Goal: Task Accomplishment & Management: Complete application form

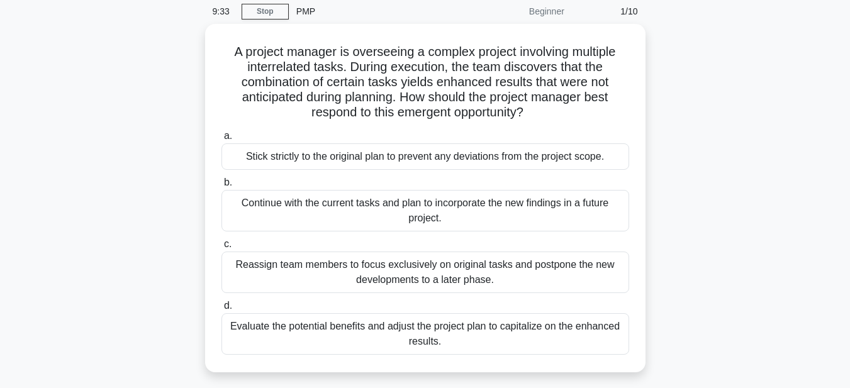
scroll to position [126, 0]
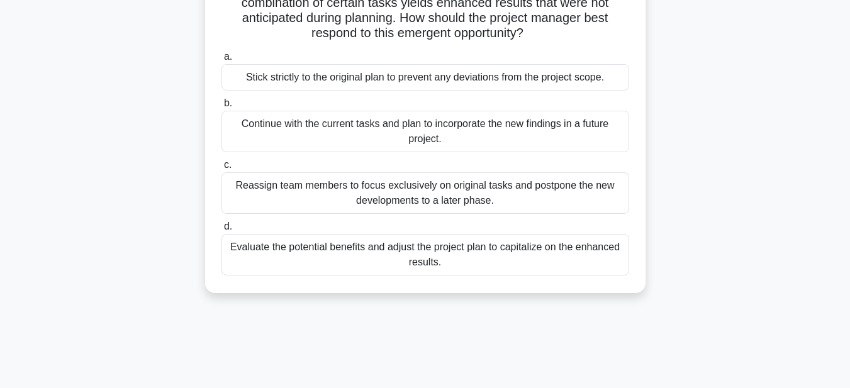
click at [405, 245] on div "Evaluate the potential benefits and adjust the project plan to capitalize on th…" at bounding box center [425, 255] width 408 height 42
click at [221, 231] on input "d. Evaluate the potential benefits and adjust the project plan to capitalize on…" at bounding box center [221, 227] width 0 height 8
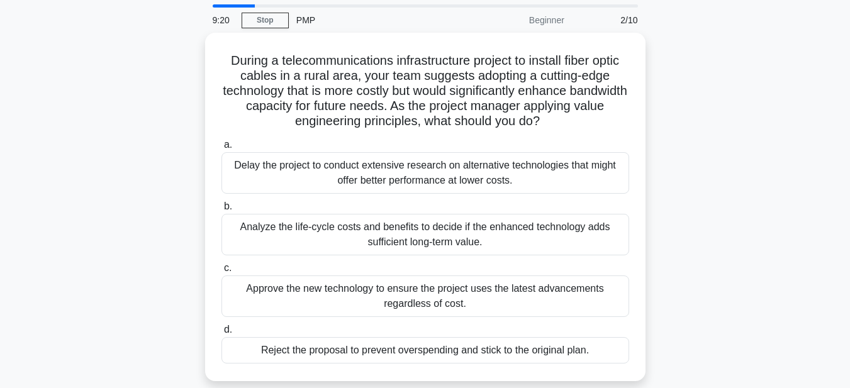
scroll to position [63, 0]
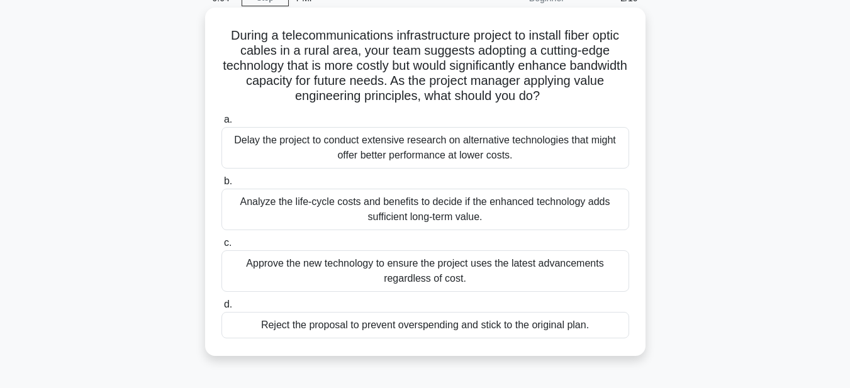
click at [337, 212] on div "Analyze the life-cycle costs and benefits to decide if the enhanced technology …" at bounding box center [425, 210] width 408 height 42
click at [221, 186] on input "b. Analyze the life-cycle costs and benefits to decide if the enhanced technolo…" at bounding box center [221, 181] width 0 height 8
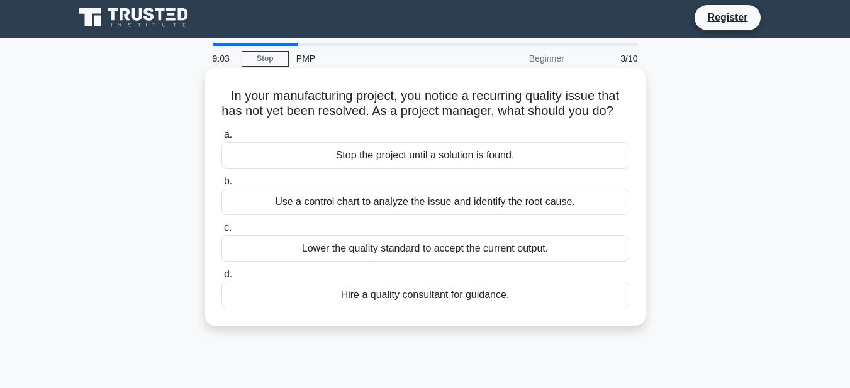
scroll to position [0, 0]
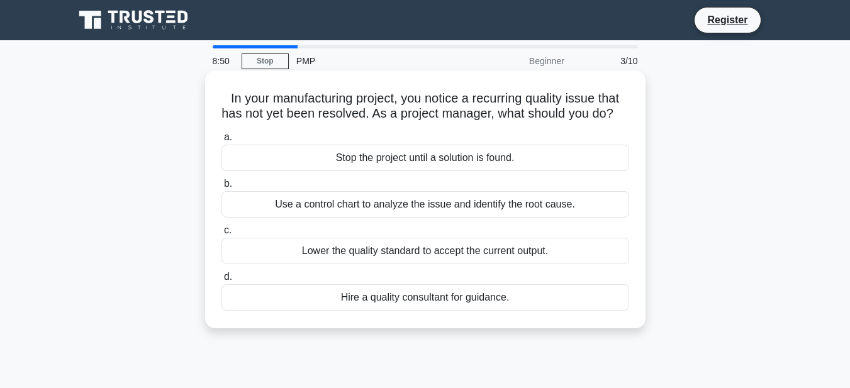
click at [322, 218] on div "Use a control chart to analyze the issue and identify the root cause." at bounding box center [425, 204] width 408 height 26
click at [221, 188] on input "b. Use a control chart to analyze the issue and identify the root cause." at bounding box center [221, 184] width 0 height 8
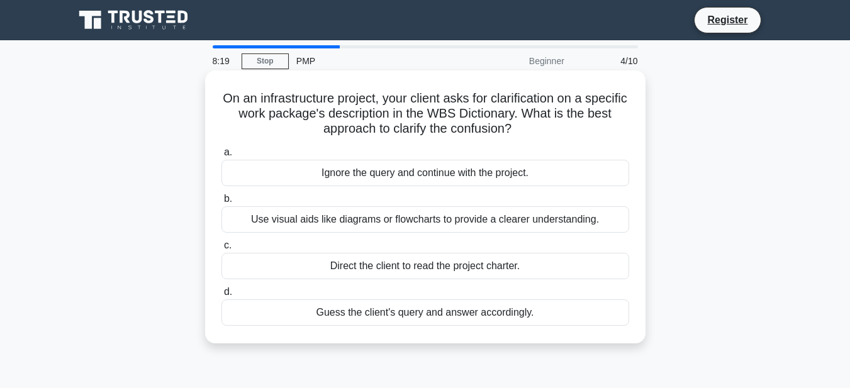
click at [364, 221] on div "Use visual aids like diagrams or flowcharts to provide a clearer understanding." at bounding box center [425, 219] width 408 height 26
click at [221, 203] on input "b. Use visual aids like diagrams or flowcharts to provide a clearer understandi…" at bounding box center [221, 199] width 0 height 8
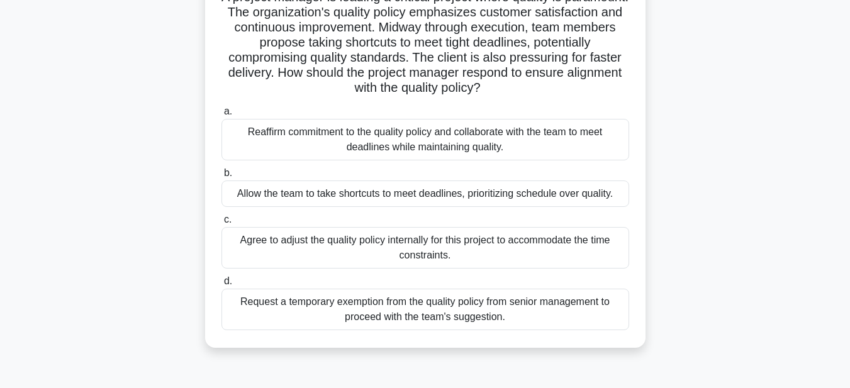
scroll to position [126, 0]
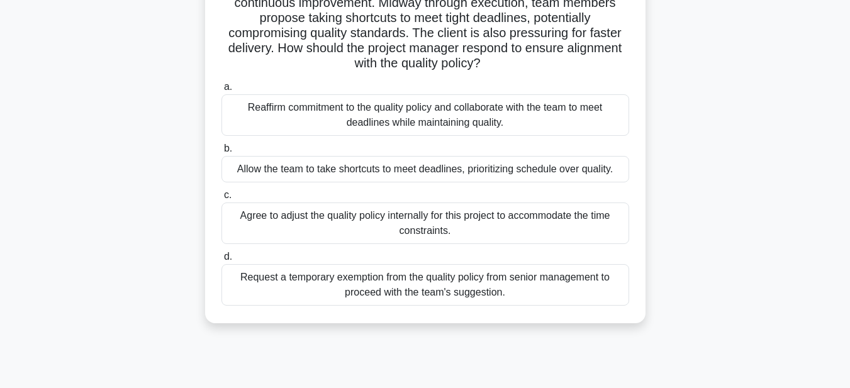
click at [320, 109] on div "Reaffirm commitment to the quality policy and collaborate with the team to meet…" at bounding box center [425, 115] width 408 height 42
click at [221, 91] on input "a. Reaffirm commitment to the quality policy and collaborate with the team to m…" at bounding box center [221, 87] width 0 height 8
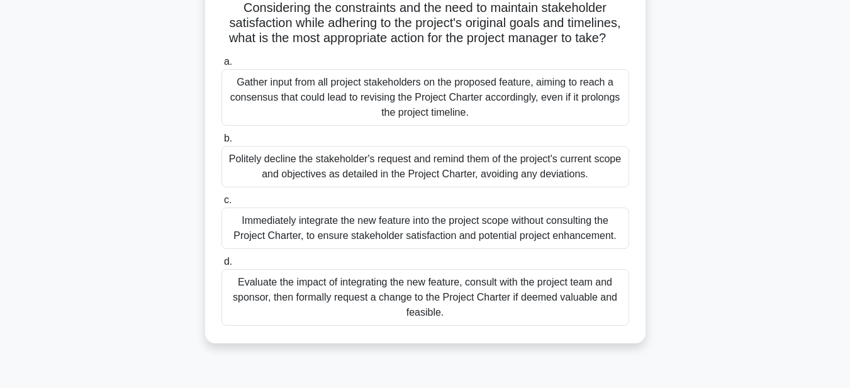
scroll to position [252, 0]
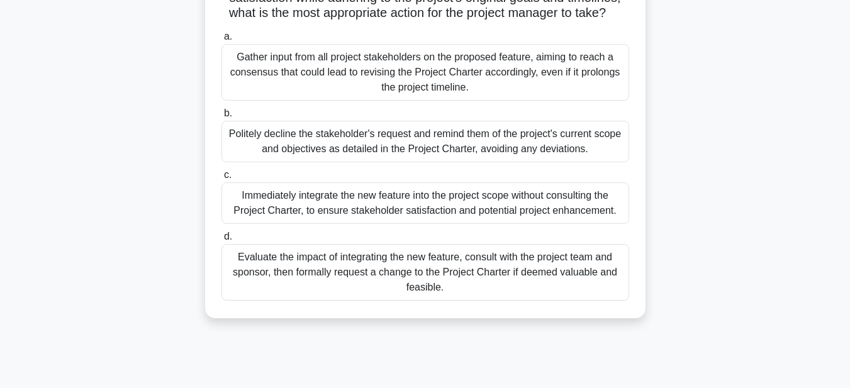
click at [335, 289] on div "Evaluate the impact of integrating the new feature, consult with the project te…" at bounding box center [425, 272] width 408 height 57
click at [221, 241] on input "d. Evaluate the impact of integrating the new feature, consult with the project…" at bounding box center [221, 237] width 0 height 8
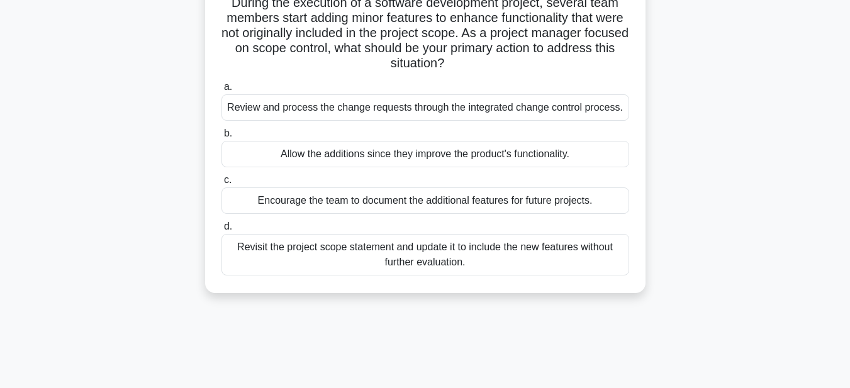
scroll to position [126, 0]
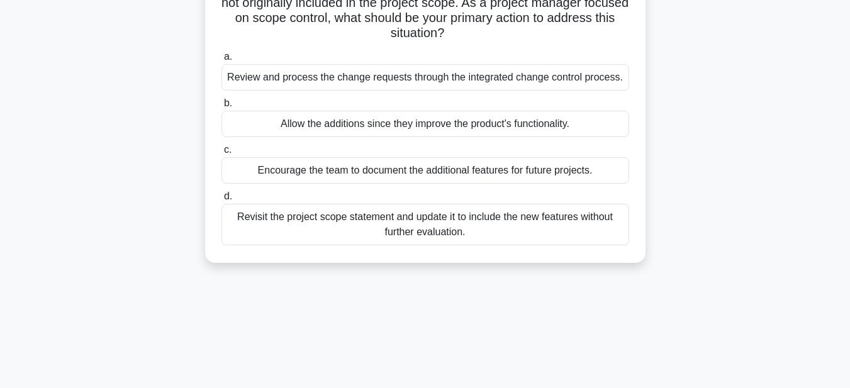
click at [369, 223] on div "Revisit the project scope statement and update it to include the new features w…" at bounding box center [425, 225] width 408 height 42
click at [221, 201] on input "d. Revisit the project scope statement and update it to include the new feature…" at bounding box center [221, 196] width 0 height 8
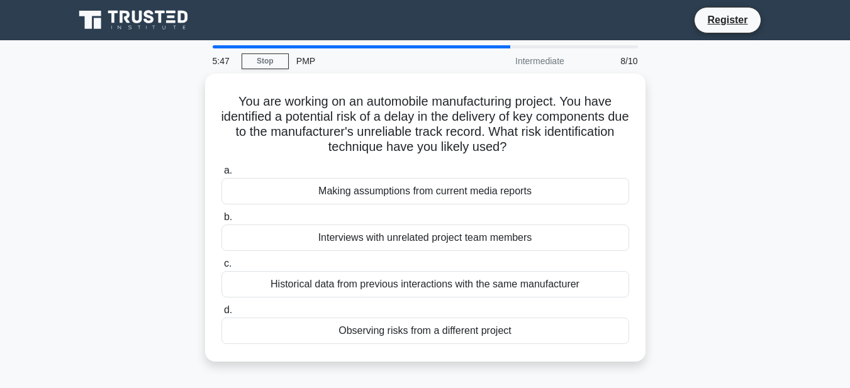
scroll to position [63, 0]
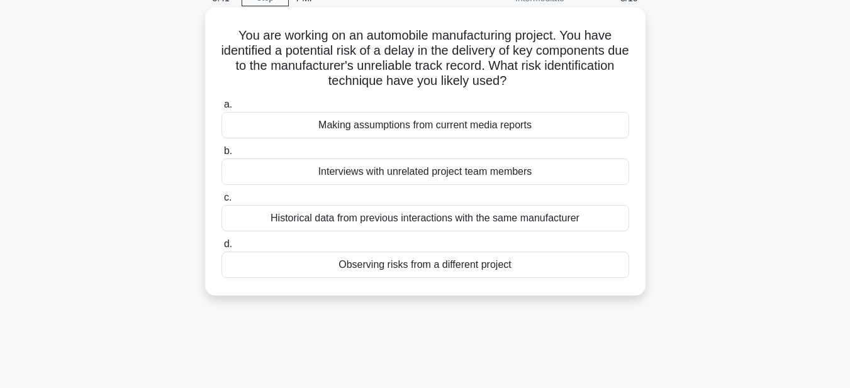
click at [269, 219] on div "Historical data from previous interactions with the same manufacturer" at bounding box center [425, 218] width 408 height 26
click at [221, 202] on input "c. Historical data from previous interactions with the same manufacturer" at bounding box center [221, 198] width 0 height 8
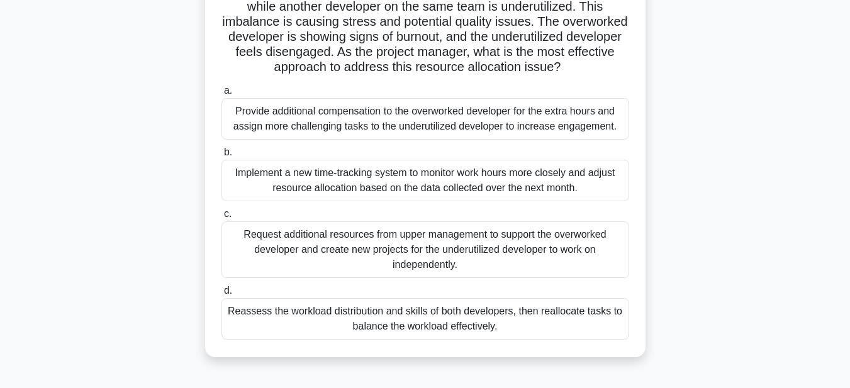
scroll to position [189, 0]
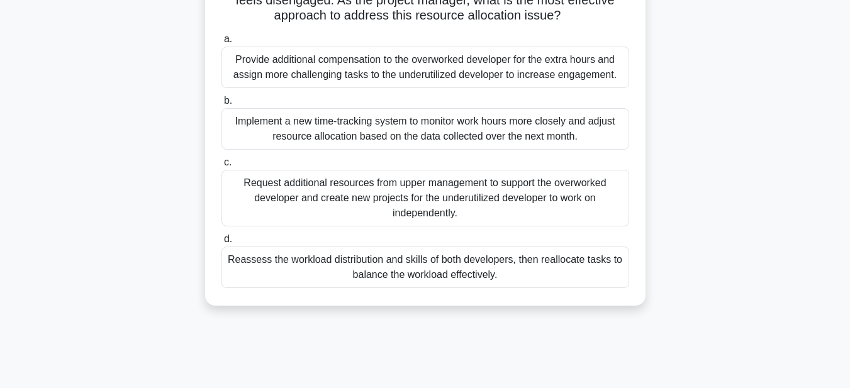
click at [250, 147] on div "Implement a new time-tracking system to monitor work hours more closely and adj…" at bounding box center [425, 129] width 408 height 42
click at [221, 105] on input "b. Implement a new time-tracking system to monitor work hours more closely and …" at bounding box center [221, 101] width 0 height 8
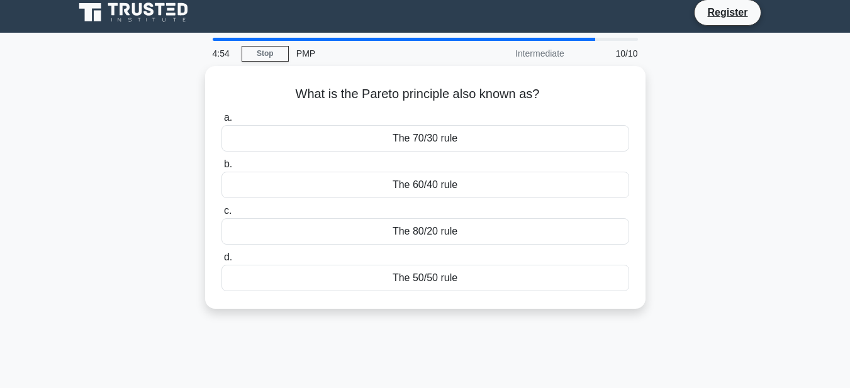
scroll to position [0, 0]
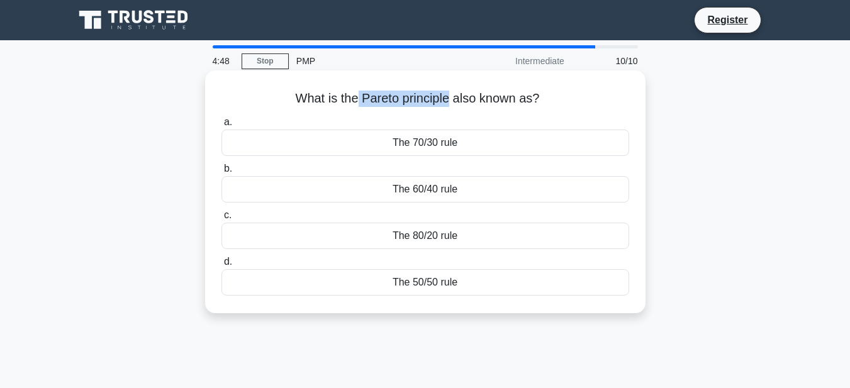
drag, startPoint x: 357, startPoint y: 99, endPoint x: 448, endPoint y: 103, distance: 91.3
click at [448, 103] on h5 "What is the Pareto principle also known as? .spinner_0XTQ{transform-origin:cent…" at bounding box center [425, 99] width 410 height 16
click at [396, 236] on div "The 80/20 rule" at bounding box center [425, 236] width 408 height 26
click at [221, 220] on input "c. The 80/20 rule" at bounding box center [221, 215] width 0 height 8
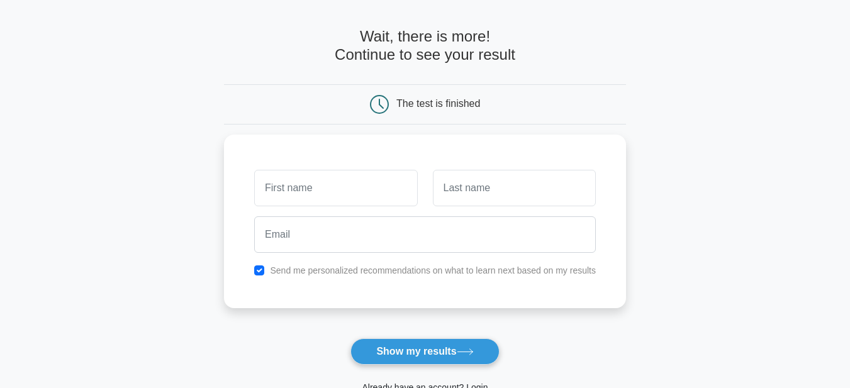
scroll to position [126, 0]
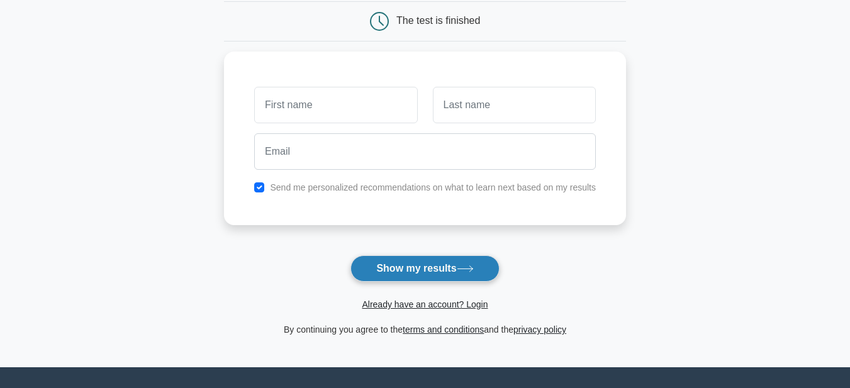
click at [386, 272] on button "Show my results" at bounding box center [424, 268] width 148 height 26
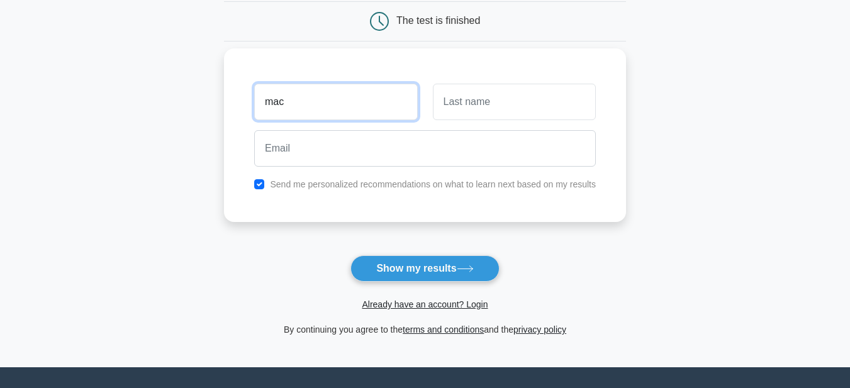
type input "mac"
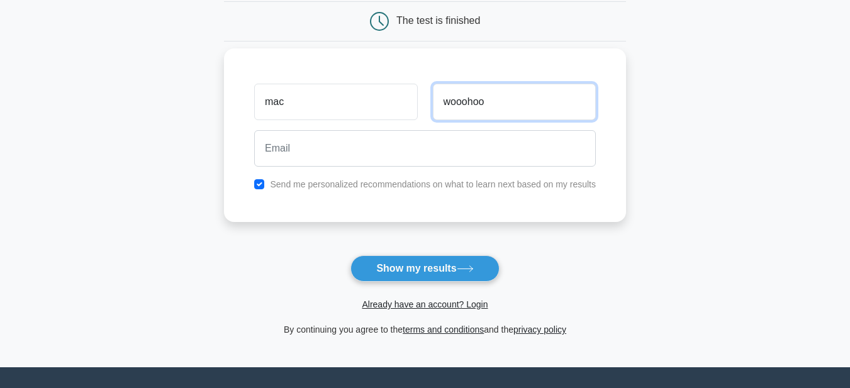
type input "wooohoo"
click at [323, 186] on label "Send me personalized recommendations on what to learn next based on my results" at bounding box center [433, 184] width 326 height 10
click at [266, 187] on div "Send me personalized recommendations on what to learn next based on my results" at bounding box center [425, 184] width 357 height 15
click at [259, 187] on input "checkbox" at bounding box center [259, 184] width 10 height 10
checkbox input "false"
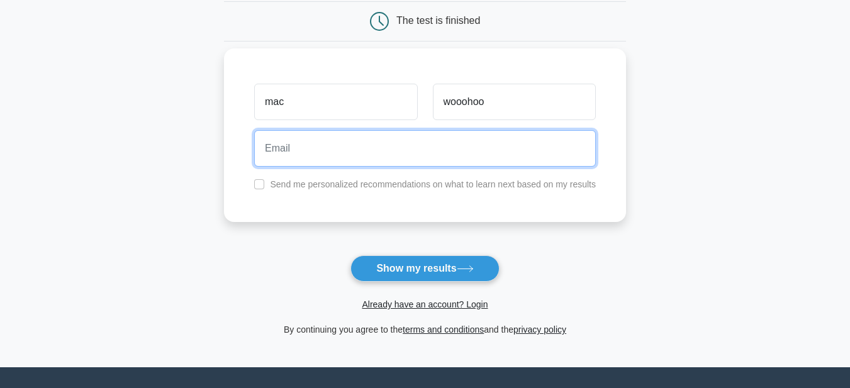
click at [304, 151] on input "email" at bounding box center [425, 148] width 342 height 36
type input "[EMAIL_ADDRESS][DOMAIN_NAME]"
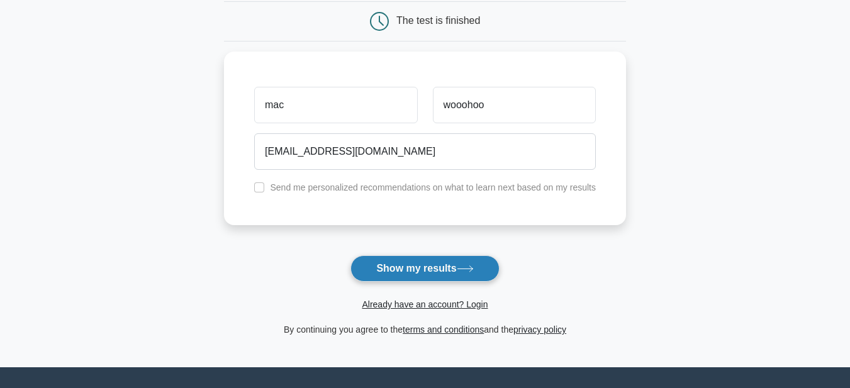
click at [415, 267] on button "Show my results" at bounding box center [424, 268] width 148 height 26
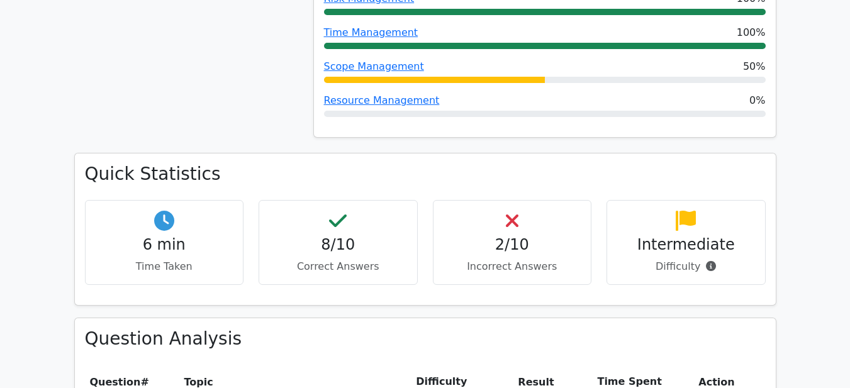
scroll to position [881, 0]
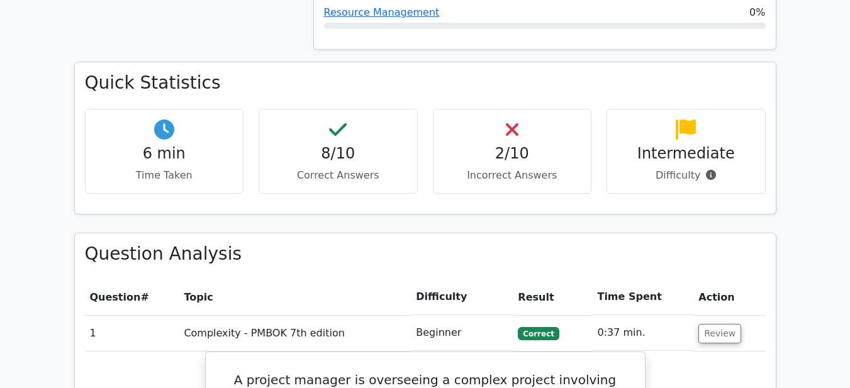
click at [520, 145] on h4 "2/10" at bounding box center [512, 154] width 138 height 18
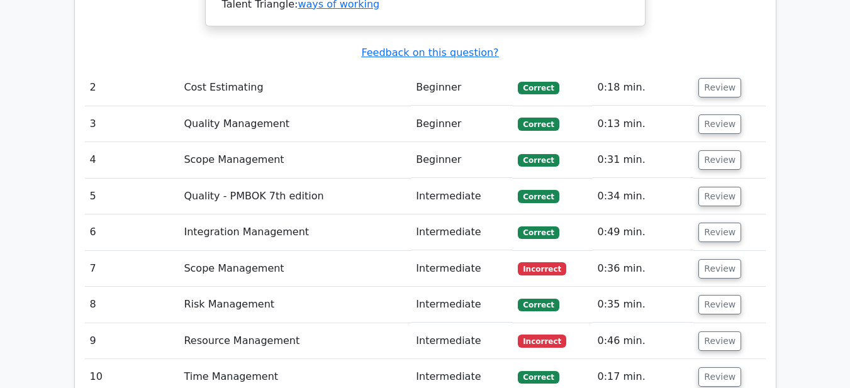
scroll to position [1824, 0]
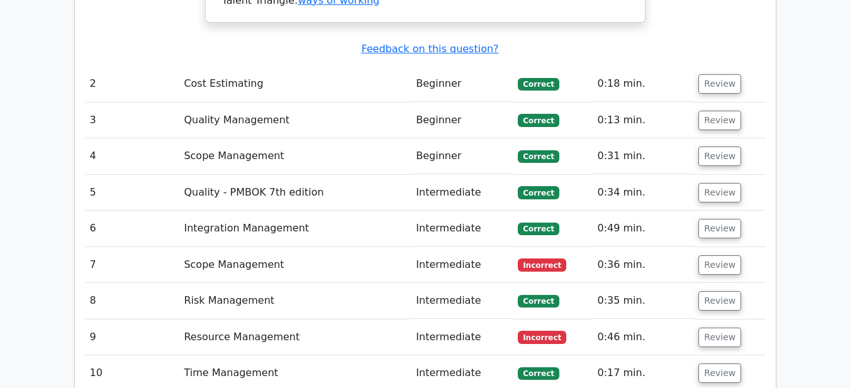
click at [234, 247] on td "Scope Management" at bounding box center [295, 265] width 232 height 36
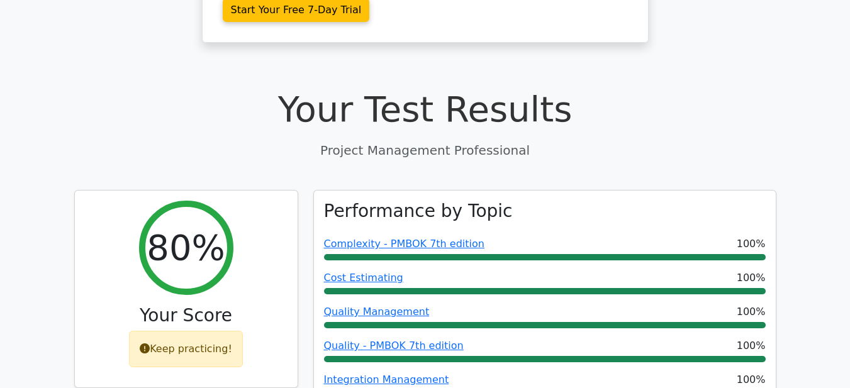
scroll to position [189, 0]
